Goal: Task Accomplishment & Management: Use online tool/utility

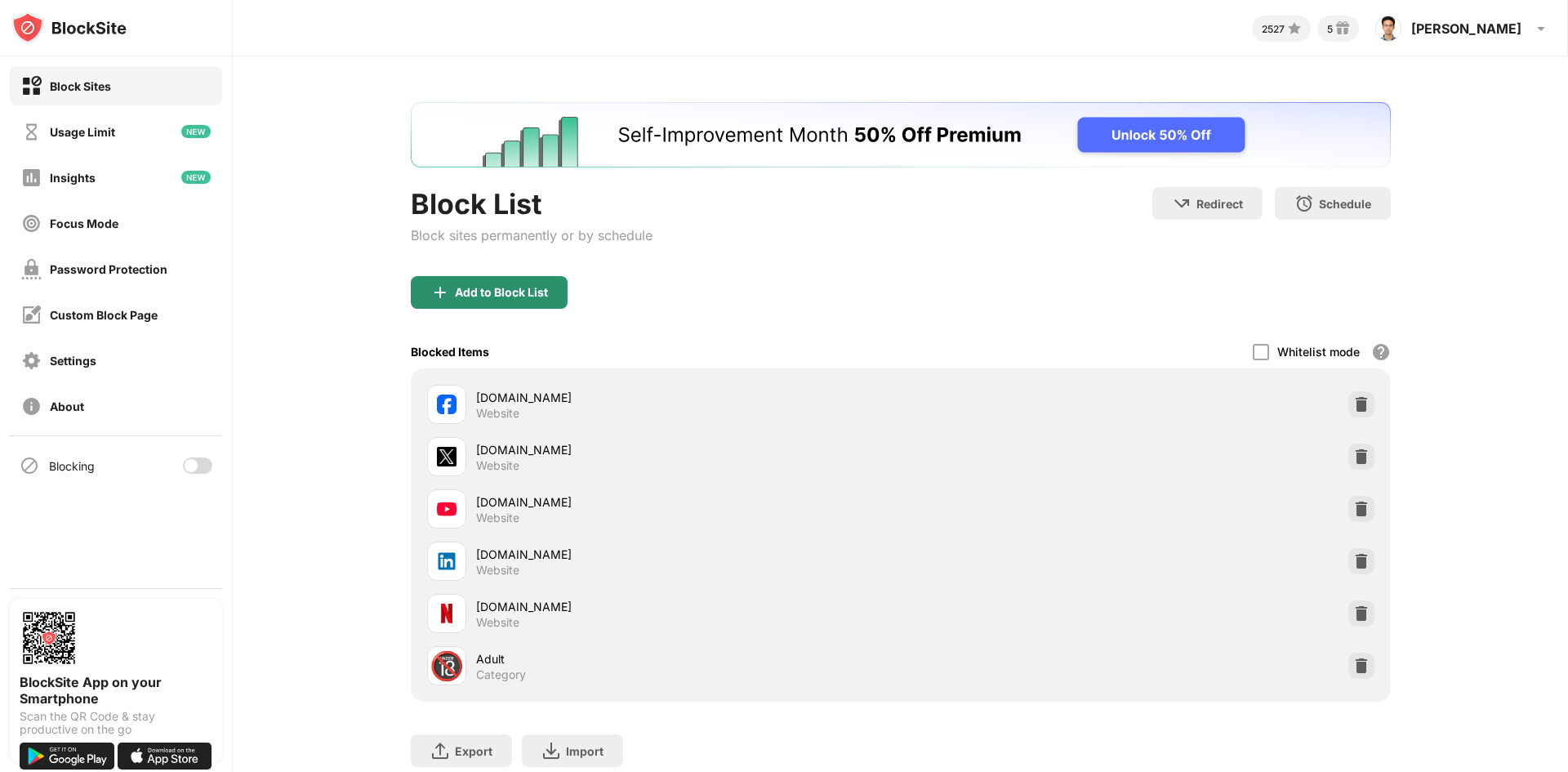
click at [512, 298] on div "Add to Block List" at bounding box center [501, 292] width 93 height 13
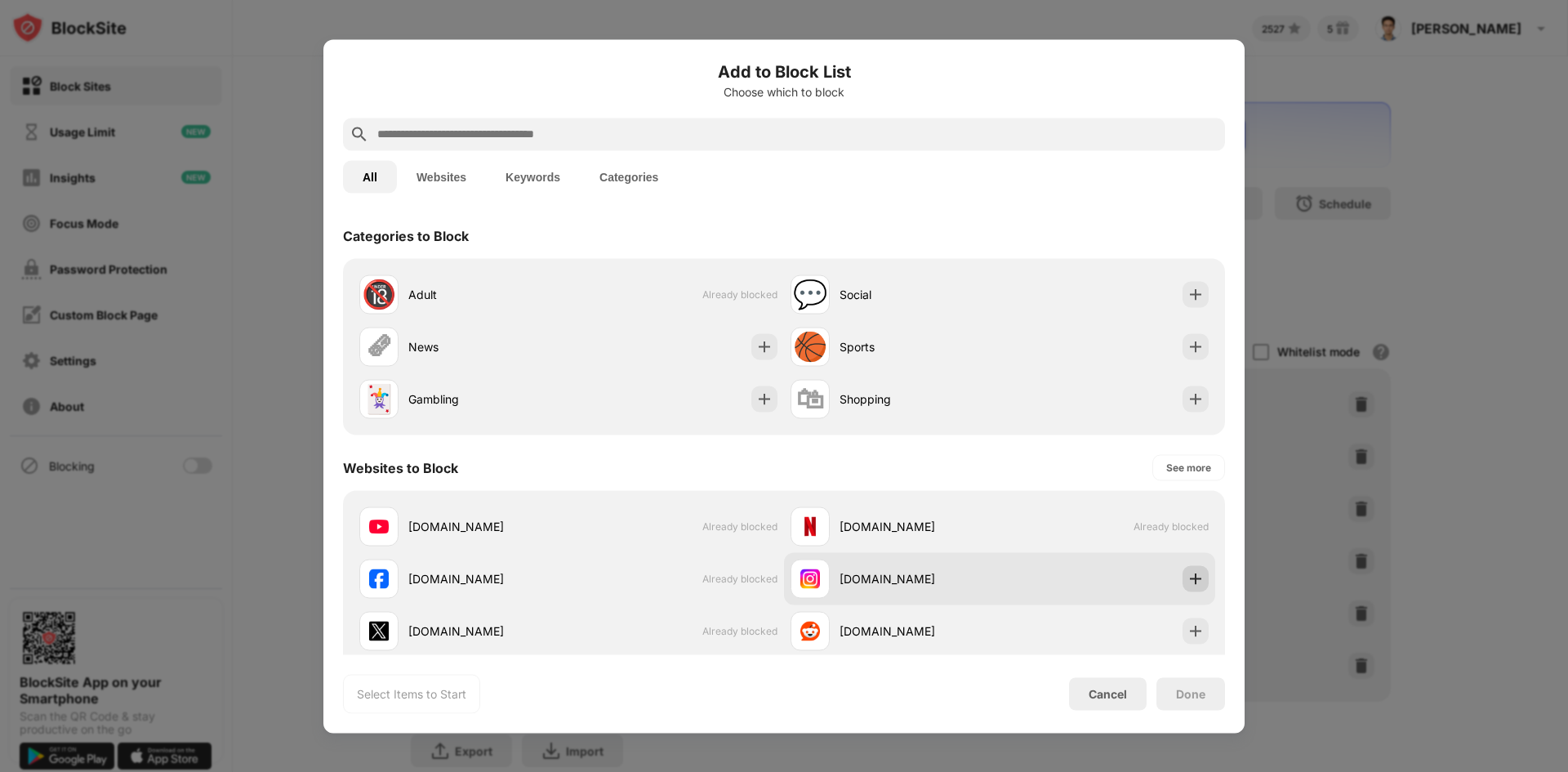
click at [1188, 575] on img at bounding box center [1196, 578] width 16 height 16
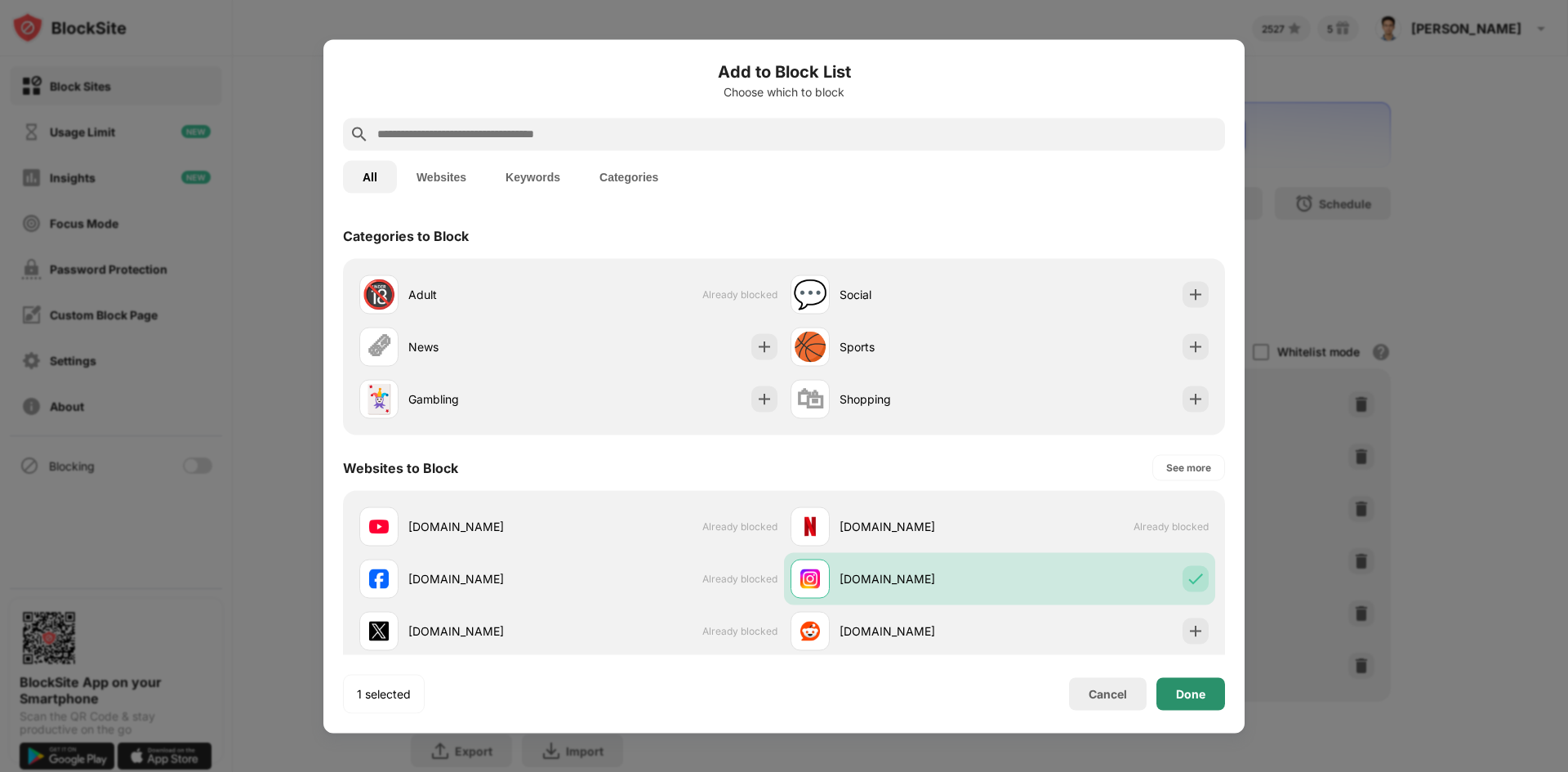
click at [1193, 685] on div "Done" at bounding box center [1190, 693] width 68 height 33
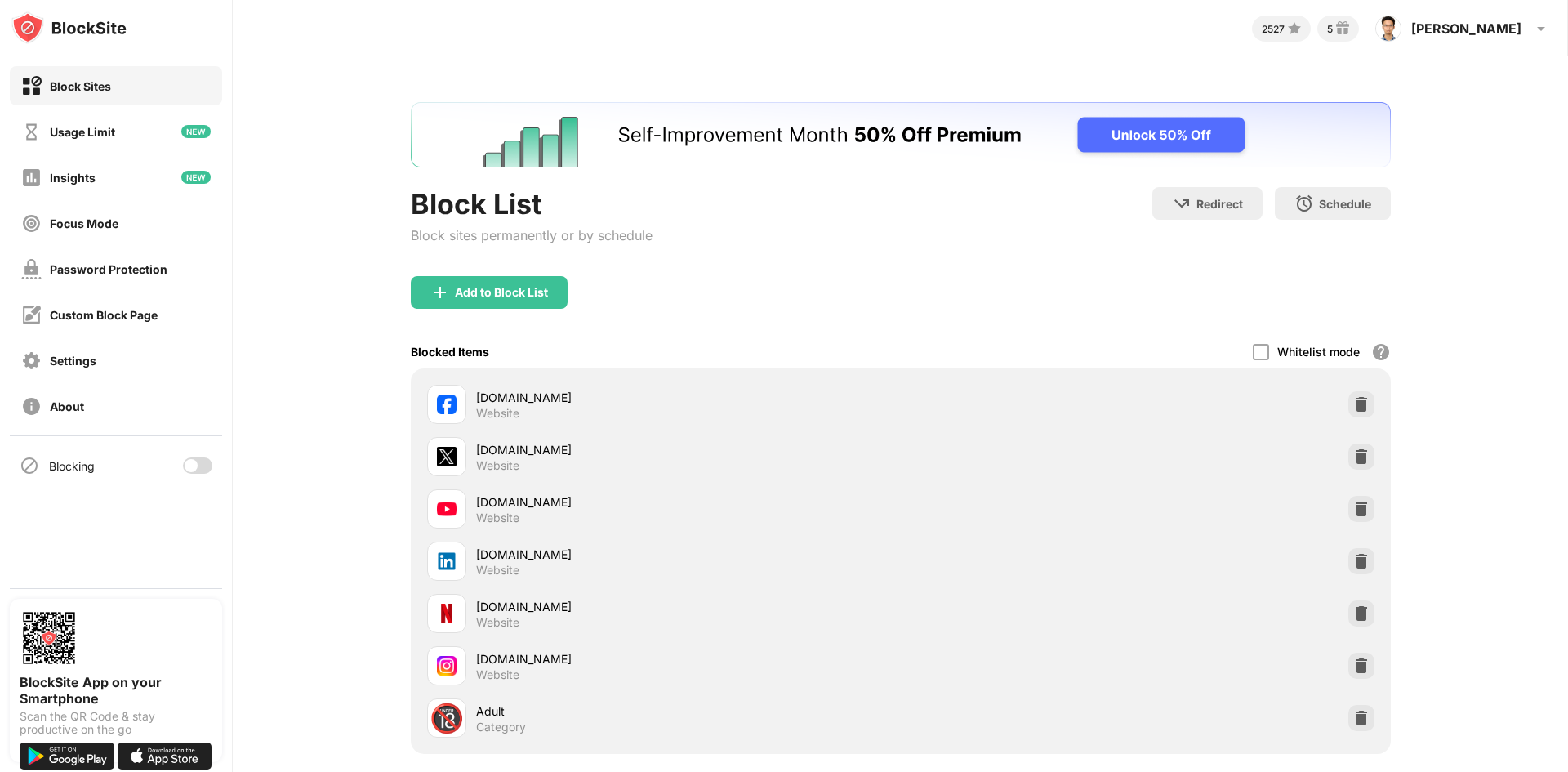
click at [203, 464] on div at bounding box center [197, 466] width 29 height 16
